Goal: Information Seeking & Learning: Learn about a topic

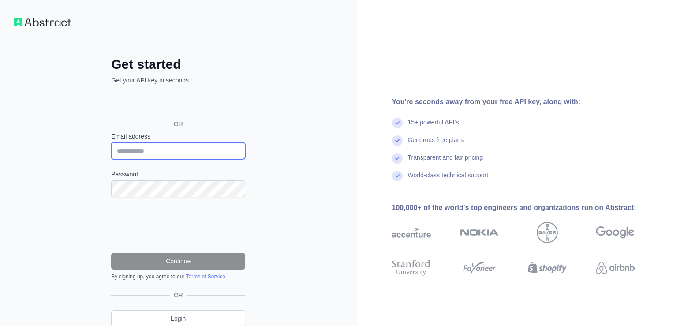
click at [149, 157] on input "Email address" at bounding box center [178, 150] width 134 height 17
type input "*"
type input "**********"
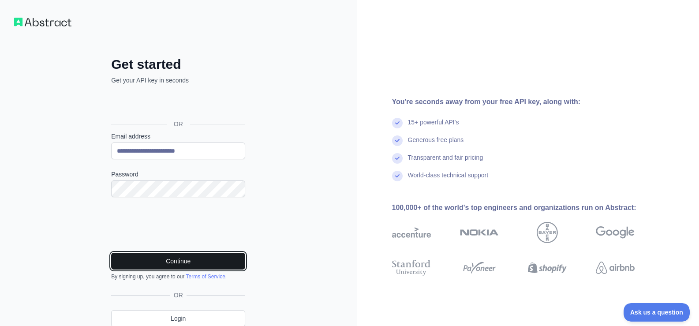
click at [208, 260] on button "Continue" at bounding box center [178, 261] width 134 height 17
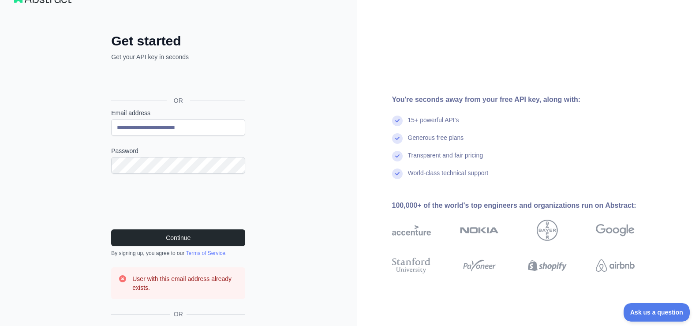
scroll to position [78, 0]
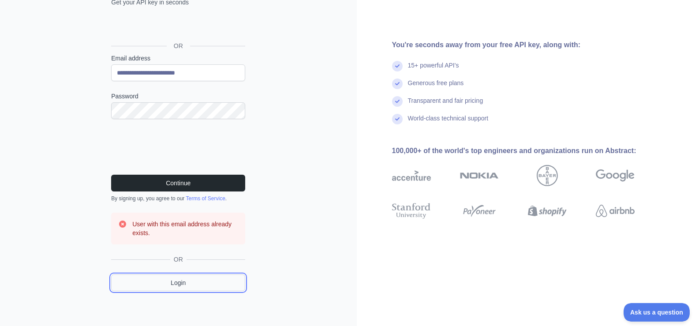
click at [218, 285] on link "Login" at bounding box center [178, 282] width 134 height 17
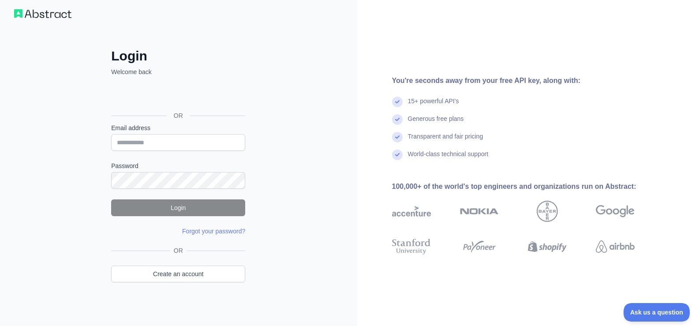
scroll to position [11, 0]
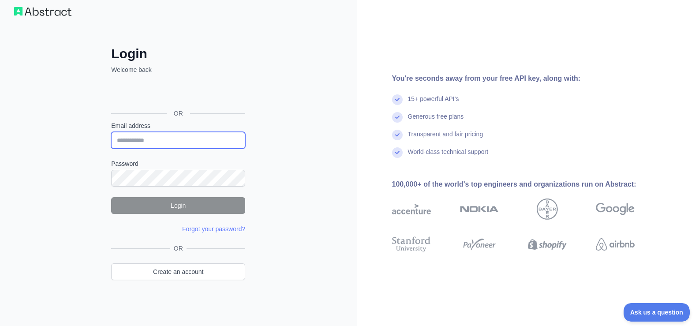
click at [175, 145] on input "Email address" at bounding box center [178, 140] width 134 height 17
type input "**********"
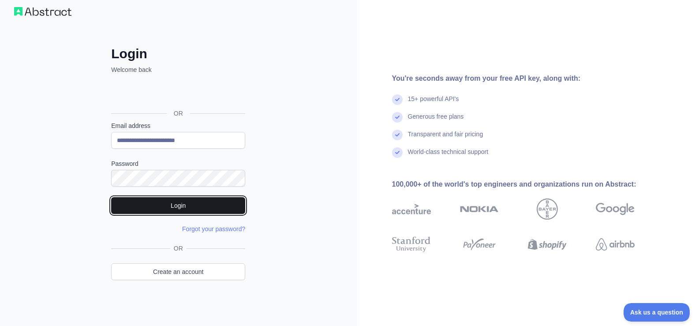
click at [146, 212] on button "Login" at bounding box center [178, 205] width 134 height 17
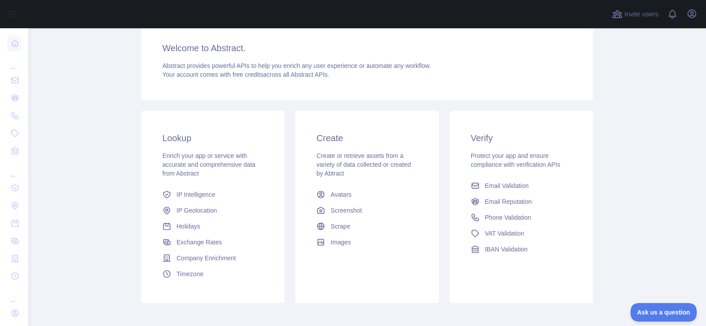
scroll to position [25, 0]
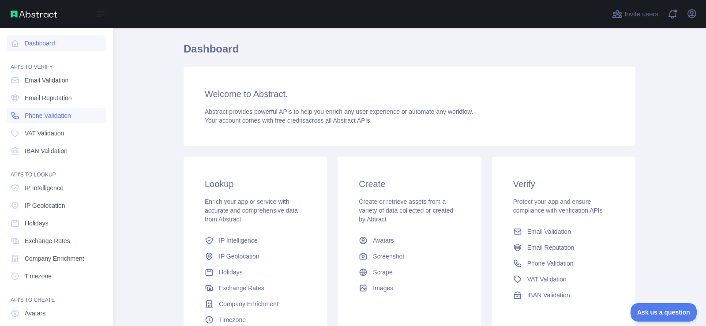
click at [41, 121] on link "Phone Validation" at bounding box center [56, 116] width 99 height 16
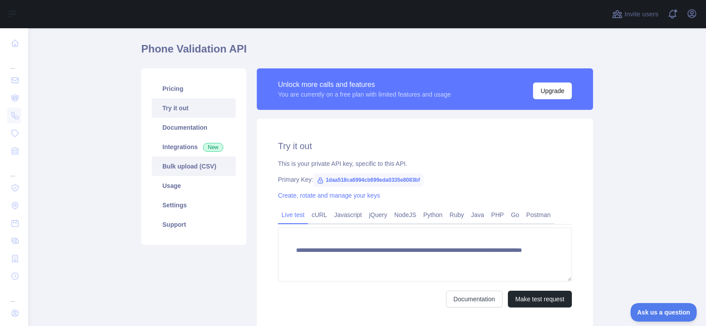
click at [206, 170] on link "Bulk upload (CSV)" at bounding box center [194, 166] width 84 height 19
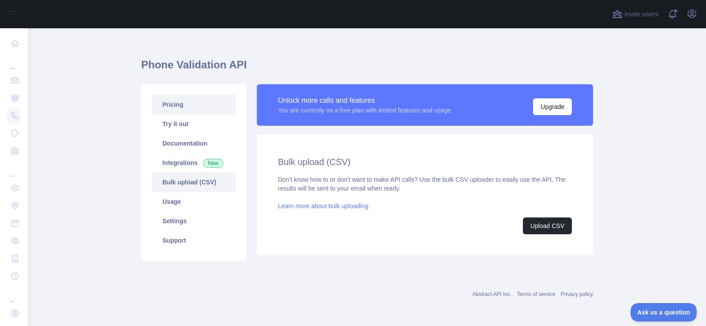
click at [166, 113] on link "Pricing" at bounding box center [194, 104] width 84 height 19
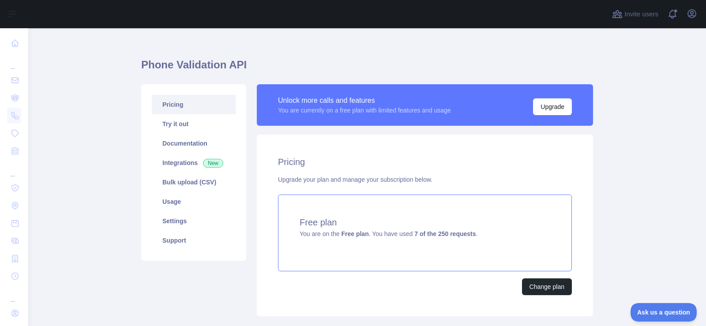
scroll to position [53, 0]
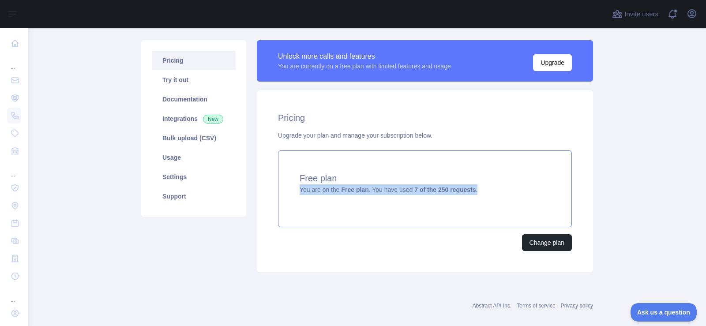
drag, startPoint x: 297, startPoint y: 192, endPoint x: 482, endPoint y: 193, distance: 184.3
click at [482, 193] on div "Free plan You are on the Free plan . You have used 7 of the 250 requests ." at bounding box center [425, 188] width 294 height 77
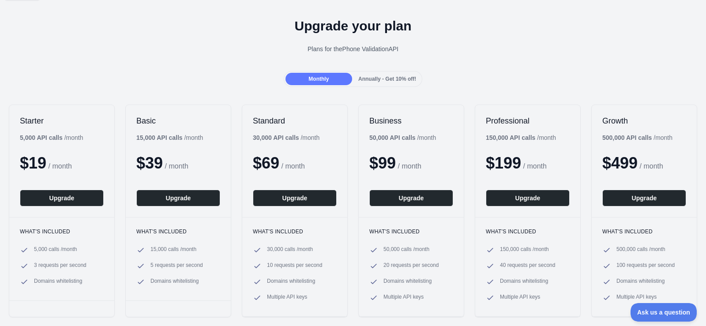
scroll to position [88, 0]
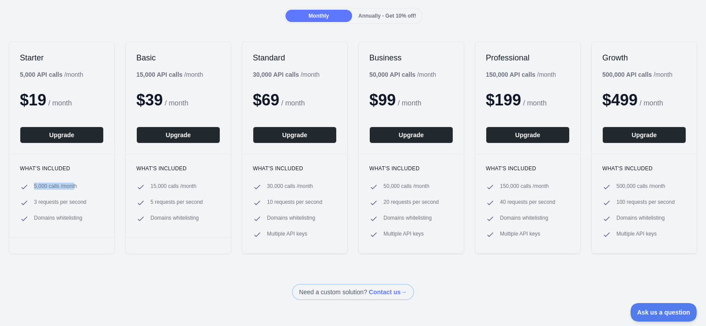
drag, startPoint x: 34, startPoint y: 190, endPoint x: 76, endPoint y: 188, distance: 41.9
click at [76, 188] on span "5,000 calls / month" at bounding box center [55, 187] width 43 height 9
drag, startPoint x: 151, startPoint y: 187, endPoint x: 209, endPoint y: 190, distance: 57.9
click at [209, 190] on li "15,000 calls / month" at bounding box center [178, 187] width 84 height 9
click at [194, 191] on span "15,000 calls / month" at bounding box center [173, 187] width 46 height 9
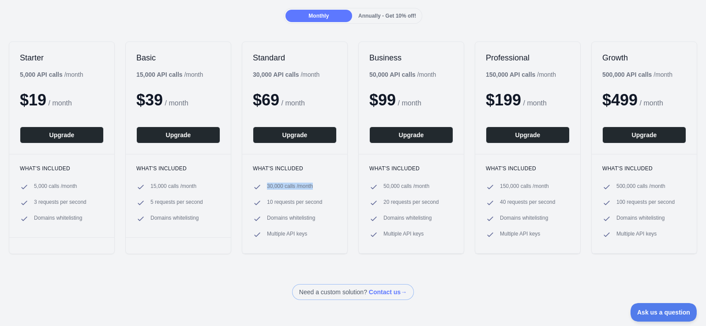
drag, startPoint x: 266, startPoint y: 187, endPoint x: 318, endPoint y: 185, distance: 51.6
click at [318, 185] on li "30,000 calls / month" at bounding box center [295, 187] width 84 height 9
click at [319, 185] on li "30,000 calls / month" at bounding box center [295, 187] width 84 height 9
drag, startPoint x: 380, startPoint y: 186, endPoint x: 430, endPoint y: 187, distance: 49.4
click at [430, 187] on li "50,000 calls / month" at bounding box center [411, 187] width 84 height 9
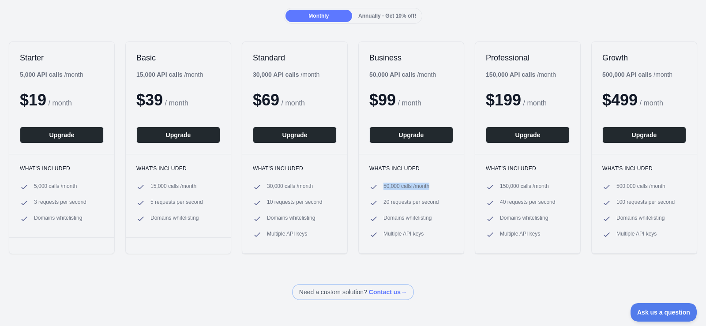
scroll to position [0, 0]
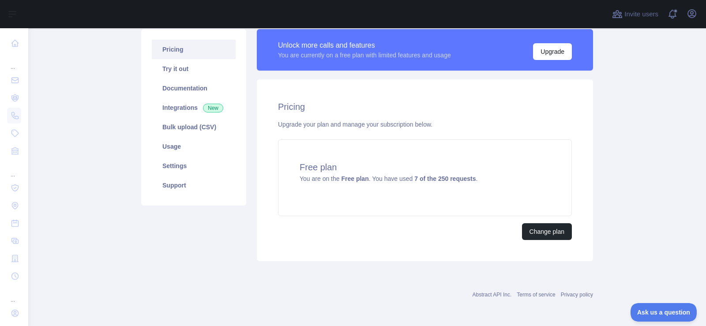
scroll to position [65, 0]
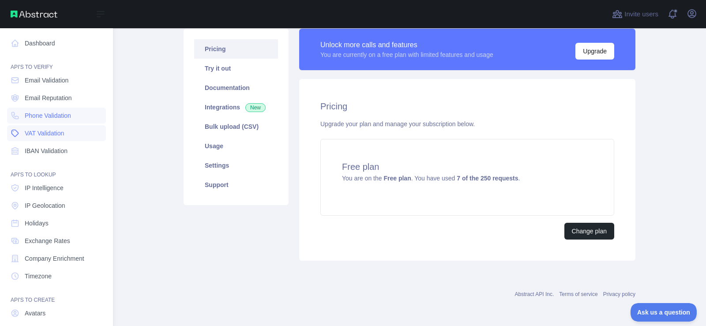
click at [30, 131] on span "VAT Validation" at bounding box center [44, 133] width 39 height 9
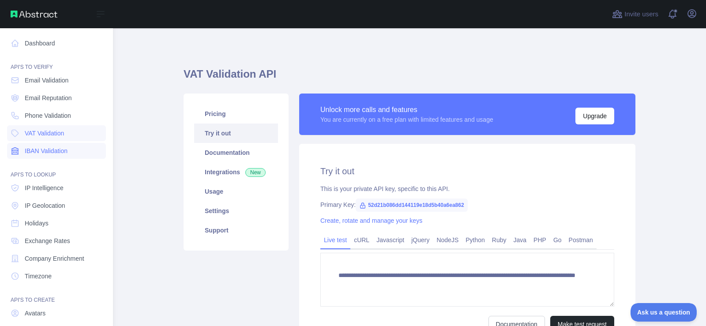
click at [32, 152] on span "IBAN Validation" at bounding box center [46, 150] width 43 height 9
click at [36, 79] on span "Email Validation" at bounding box center [47, 80] width 44 height 9
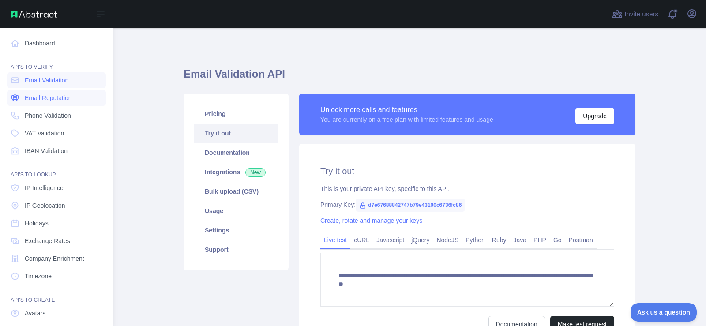
click at [36, 97] on span "Email Reputation" at bounding box center [48, 97] width 47 height 9
click at [35, 114] on span "Phone Validation" at bounding box center [48, 115] width 46 height 9
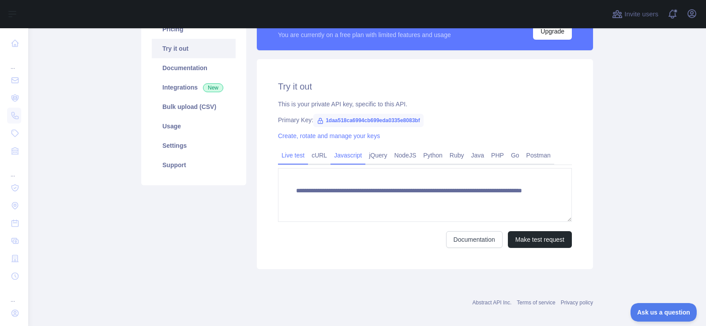
scroll to position [88, 0]
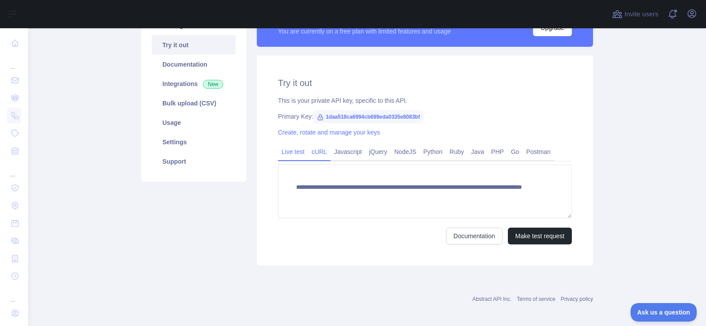
click at [317, 153] on link "cURL" at bounding box center [319, 152] width 22 height 14
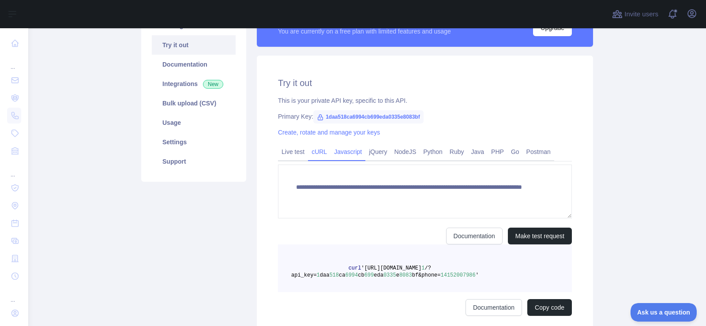
scroll to position [85, 0]
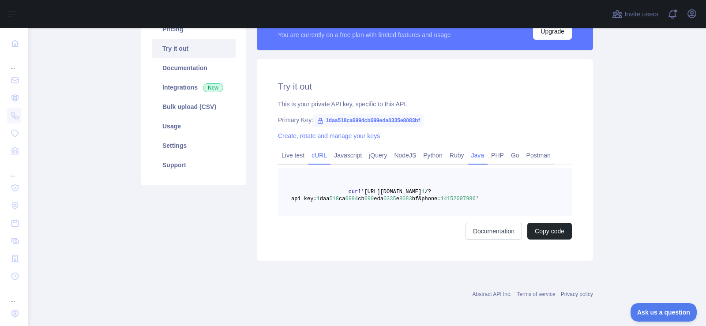
click at [479, 156] on link "Java" at bounding box center [477, 155] width 20 height 14
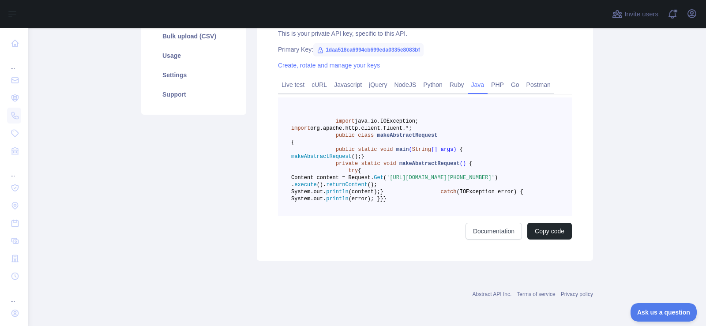
scroll to position [240, 0]
click at [486, 229] on link "Documentation" at bounding box center [493, 231] width 56 height 17
